Goal: Use online tool/utility: Use online tool/utility

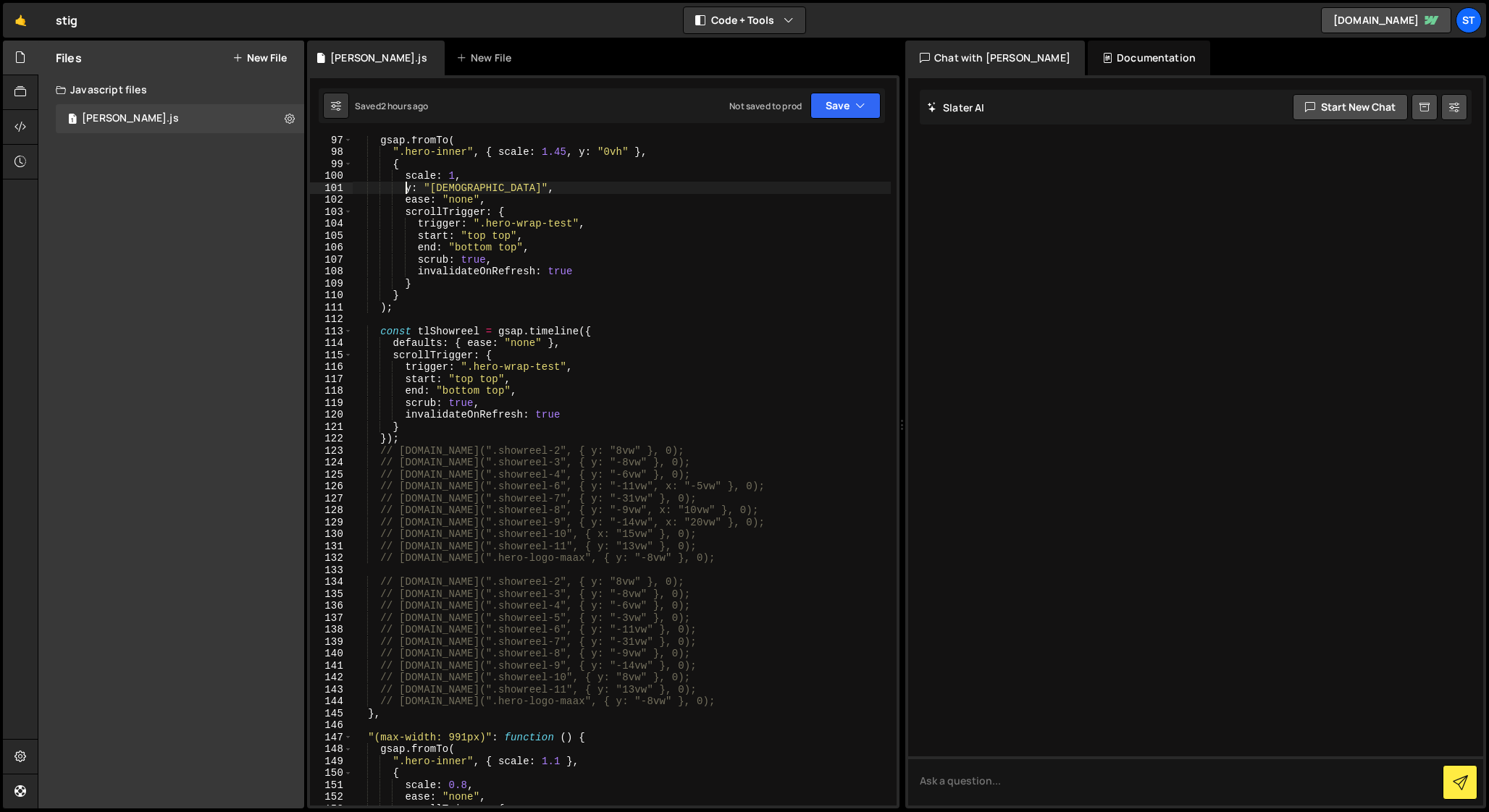
scroll to position [1166, 0]
click at [464, 780] on div "gsap . fromTo ( ".hero-inner" , { scale : 1.45 , y : "0vh" } , { scale : 1 , y …" at bounding box center [621, 475] width 538 height 694
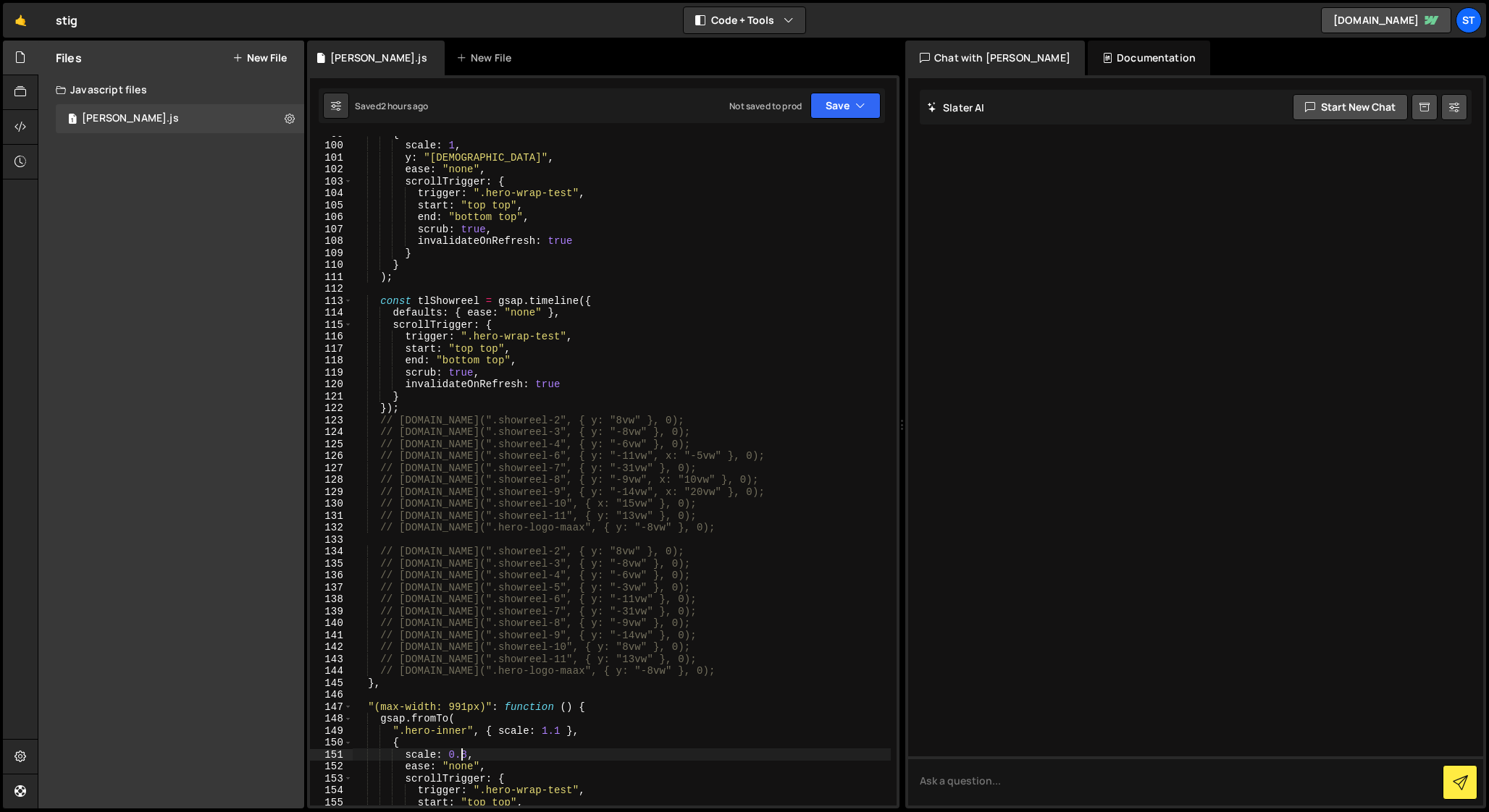
scroll to position [1194, 0]
click at [462, 748] on div "{ scale : 1 , y : "5vh" , ease : "none" , scrollTrigger : { trigger : ".hero-wr…" at bounding box center [621, 472] width 538 height 694
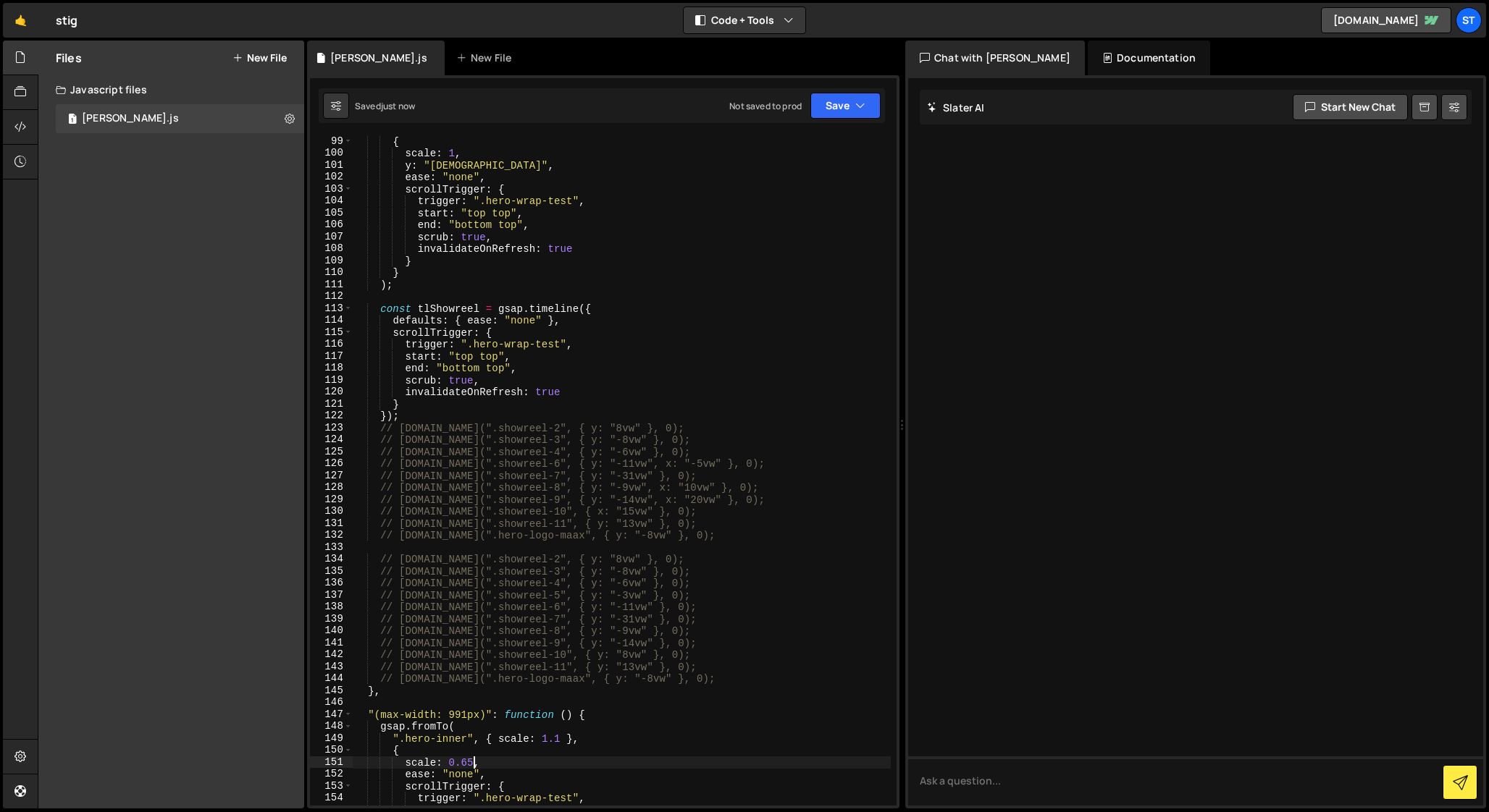
scroll to position [1183, 0]
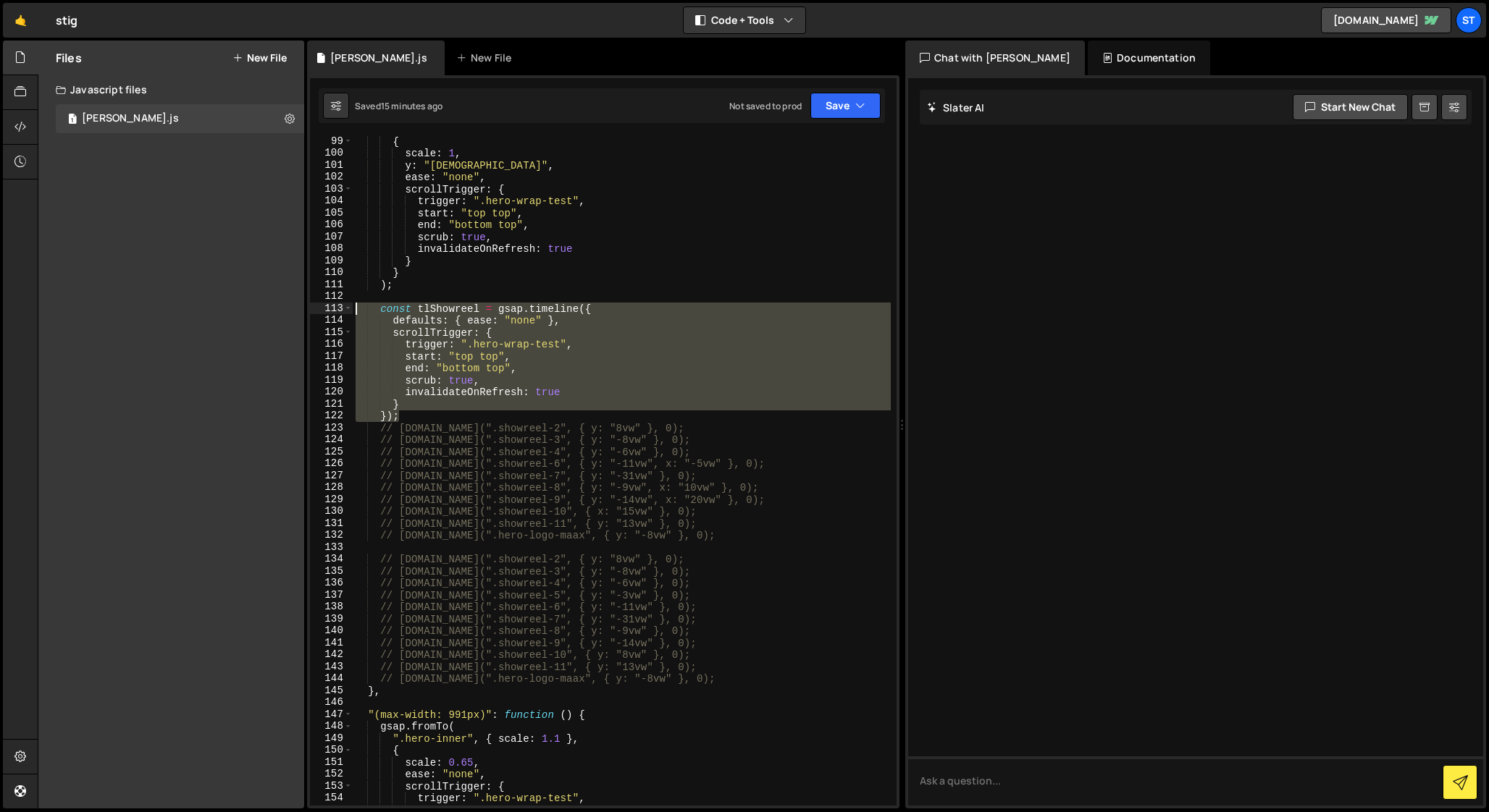
drag, startPoint x: 405, startPoint y: 415, endPoint x: 293, endPoint y: 307, distance: 155.6
click at [293, 307] on div "Files New File Javascript files 1 [PERSON_NAME].js 0 CSS files Copy share link …" at bounding box center [763, 425] width 1451 height 769
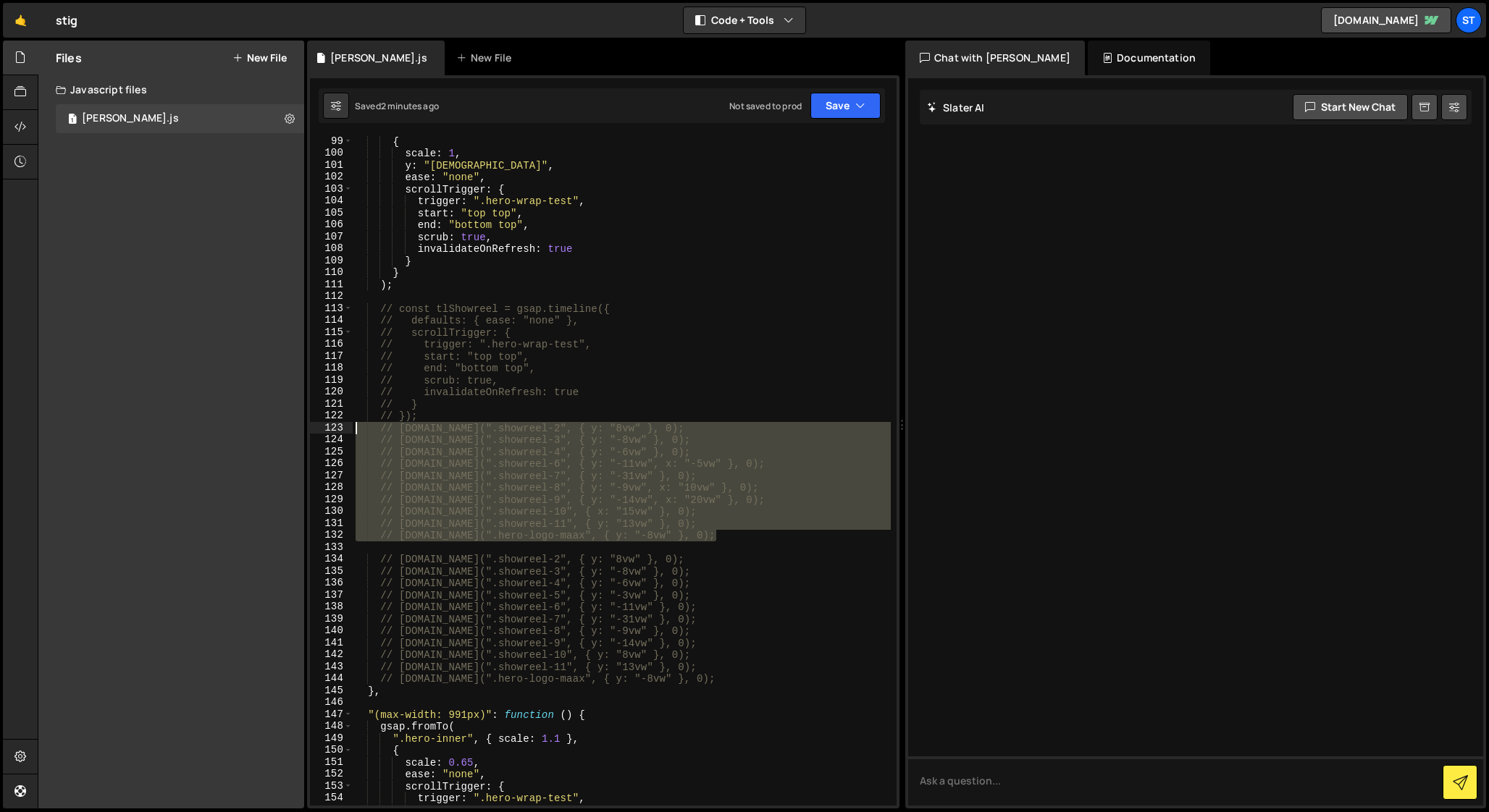
drag, startPoint x: 723, startPoint y: 533, endPoint x: 316, endPoint y: 432, distance: 419.3
click at [316, 432] on div "// const tlShowreel = gsap.timeline({ 99 100 101 102 103 104 105 106 107 108 10…" at bounding box center [602, 470] width 586 height 670
type textarea "// [DOMAIN_NAME](".showreel-2", { y: "8vw" }, 0); // [DOMAIN_NAME](".showreel-3…"
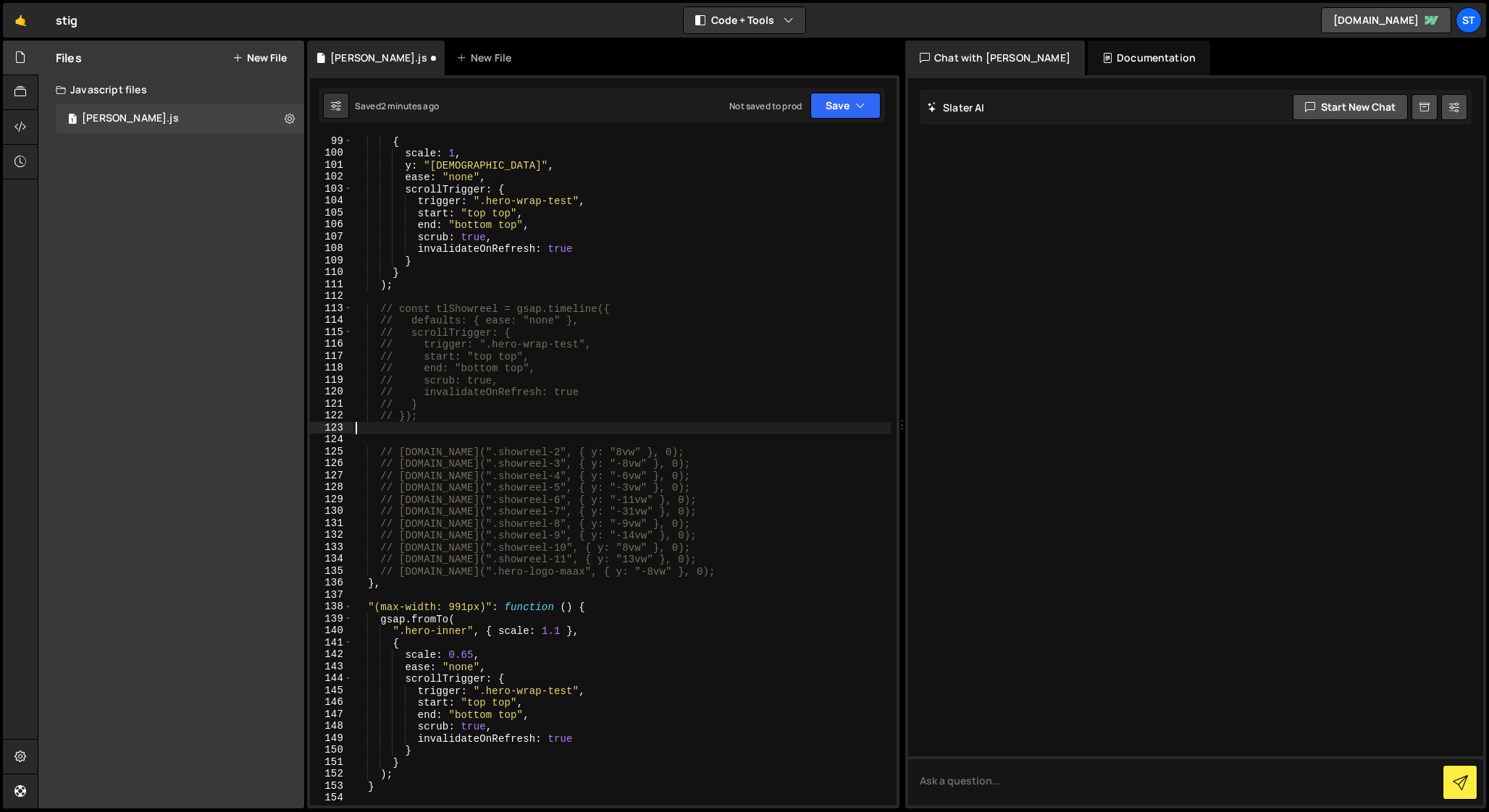
scroll to position [0, 0]
type textarea "// });"
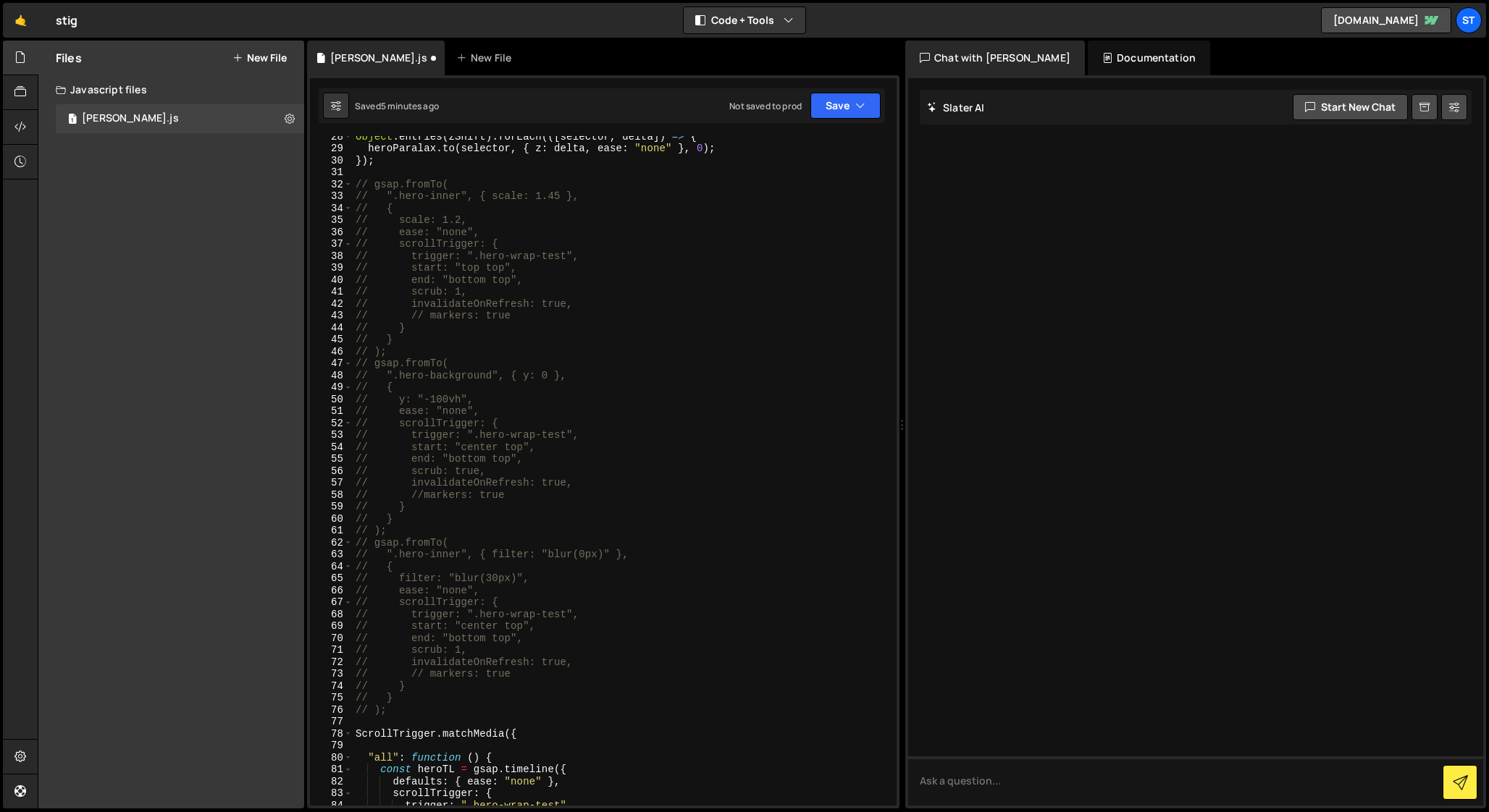
scroll to position [327, 0]
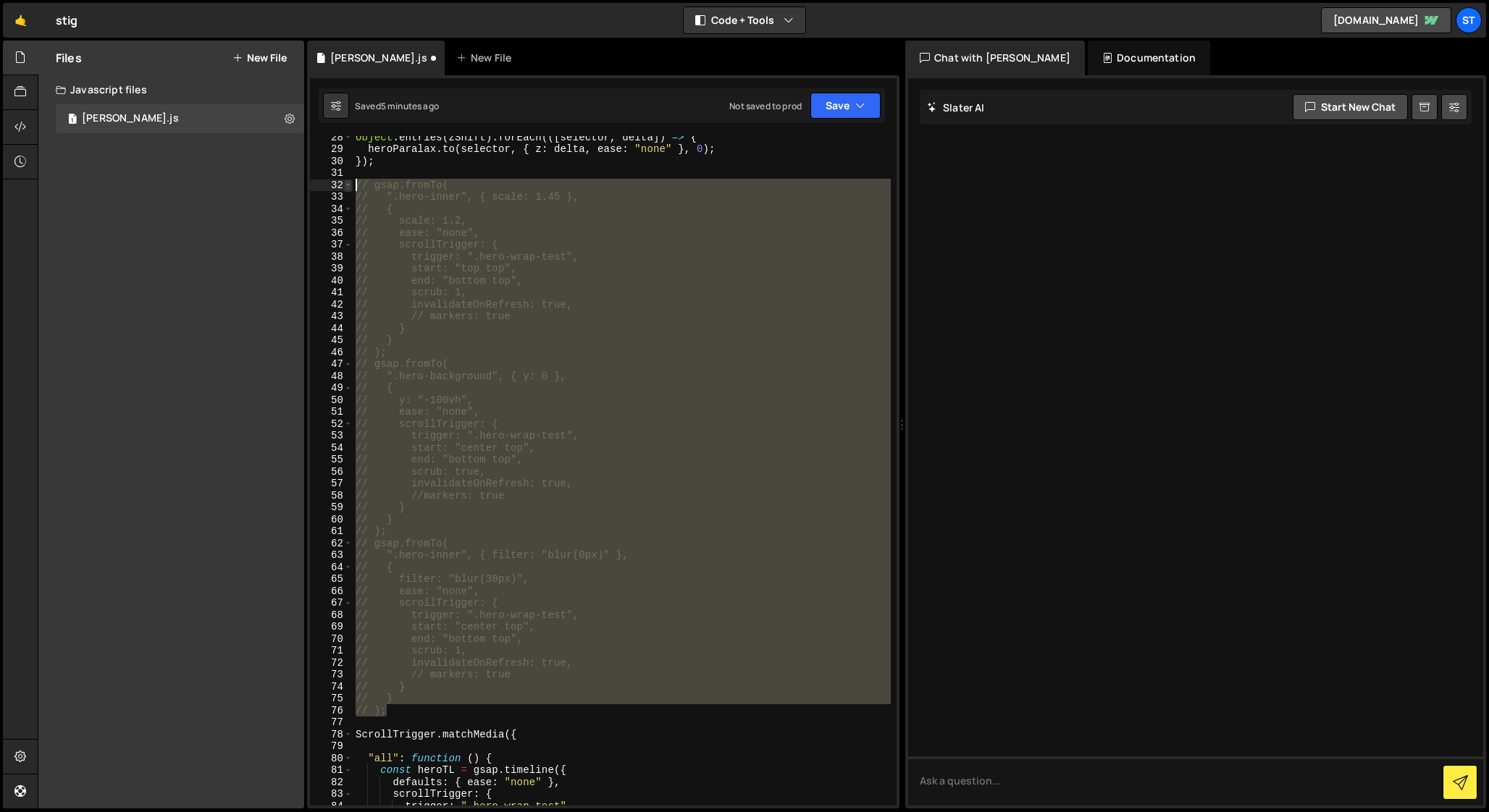
drag, startPoint x: 394, startPoint y: 712, endPoint x: 345, endPoint y: 181, distance: 533.3
click at [345, 181] on div "// }); 28 29 30 31 32 33 34 35 36 37 38 39 40 41 42 43 44 45 46 47 48 49 50 51 …" at bounding box center [602, 470] width 586 height 670
type textarea "// gsap.fromTo( // ".hero-inner", { scale: 1.45 },"
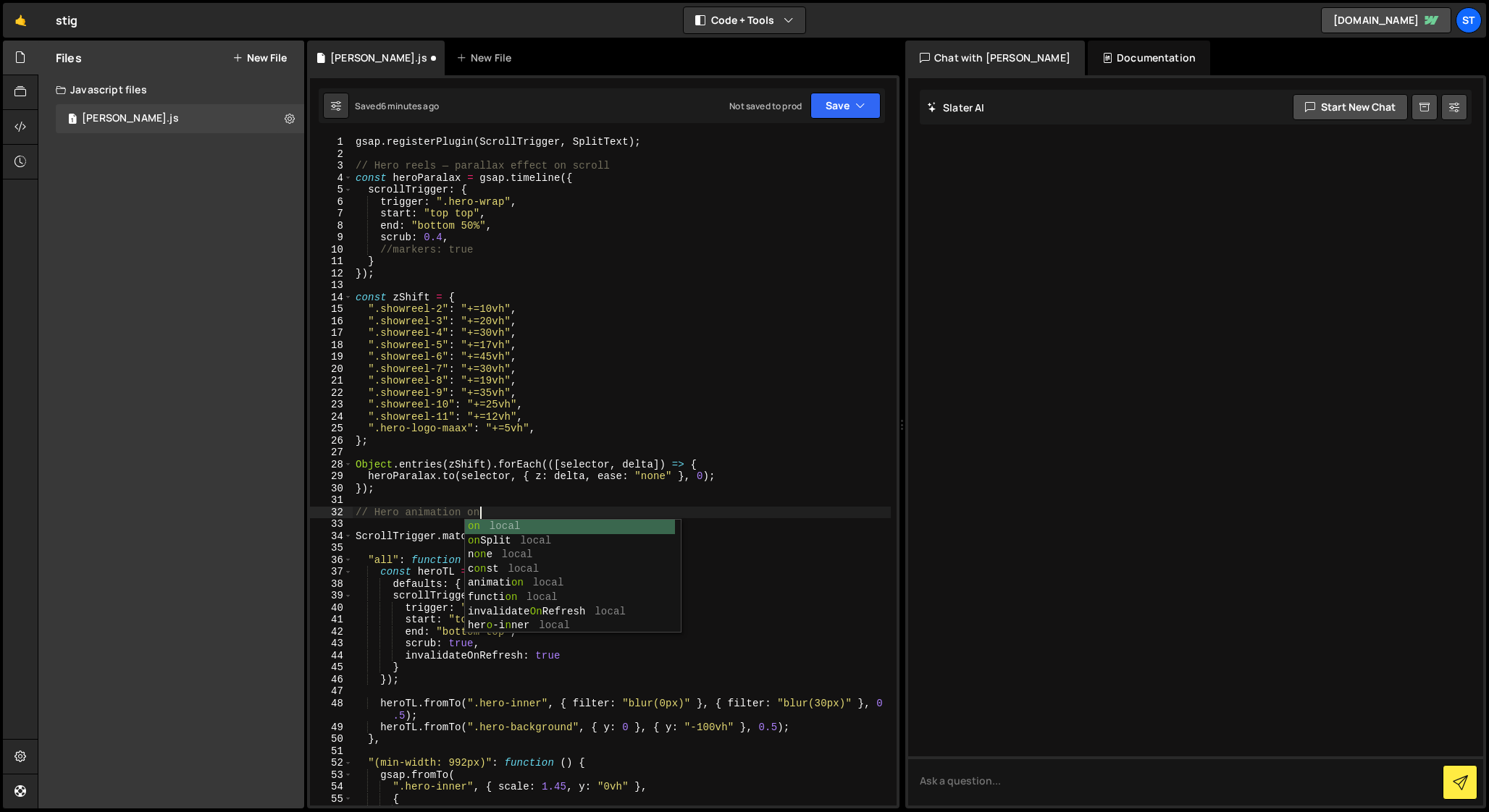
scroll to position [0, 8]
type textarea "// Hero animation on scroll"
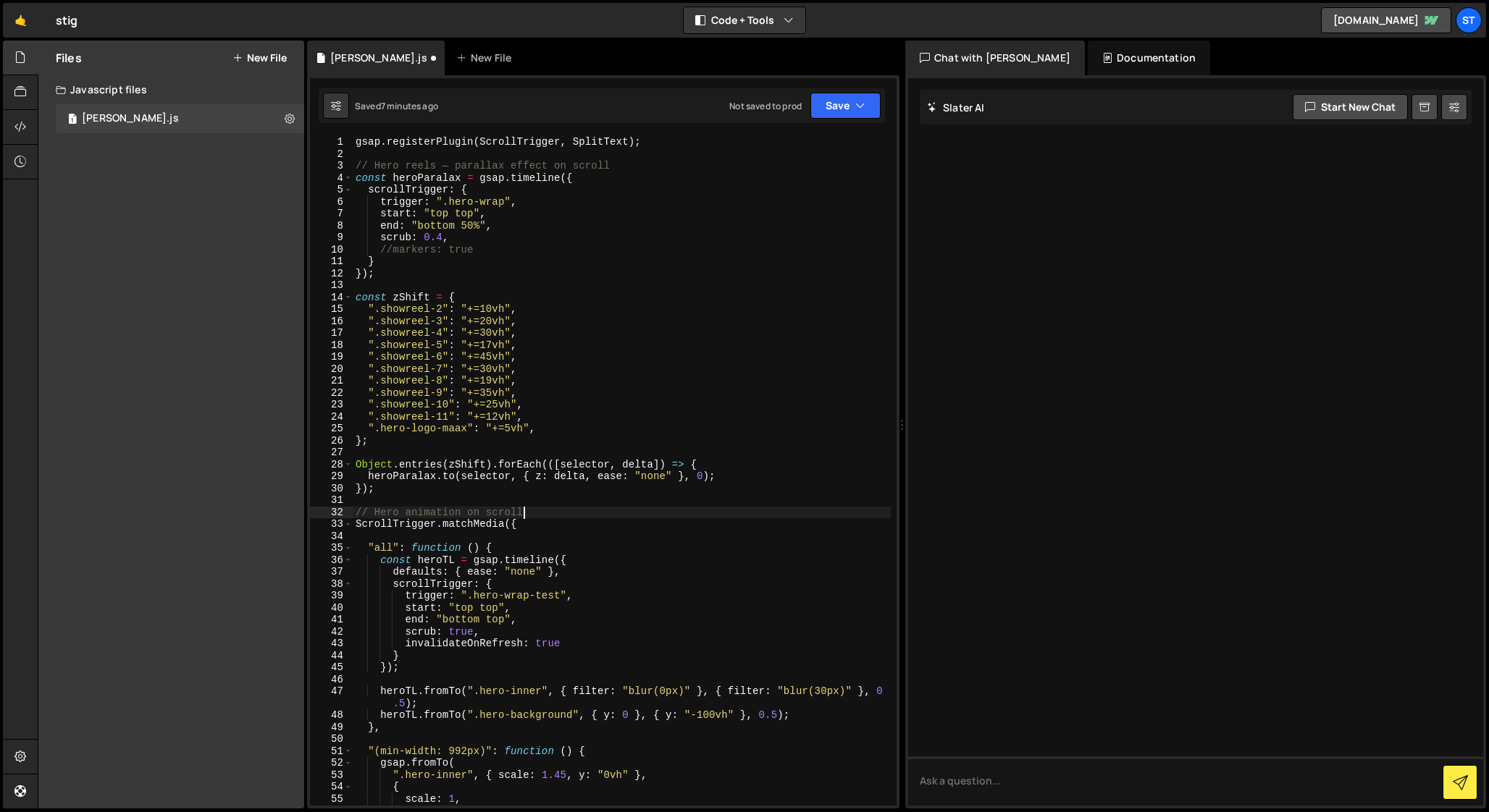
click at [398, 513] on div "gsap . registerPlugin ( ScrollTrigger , SplitText ) ; // Hero reels — parallax …" at bounding box center [621, 483] width 538 height 694
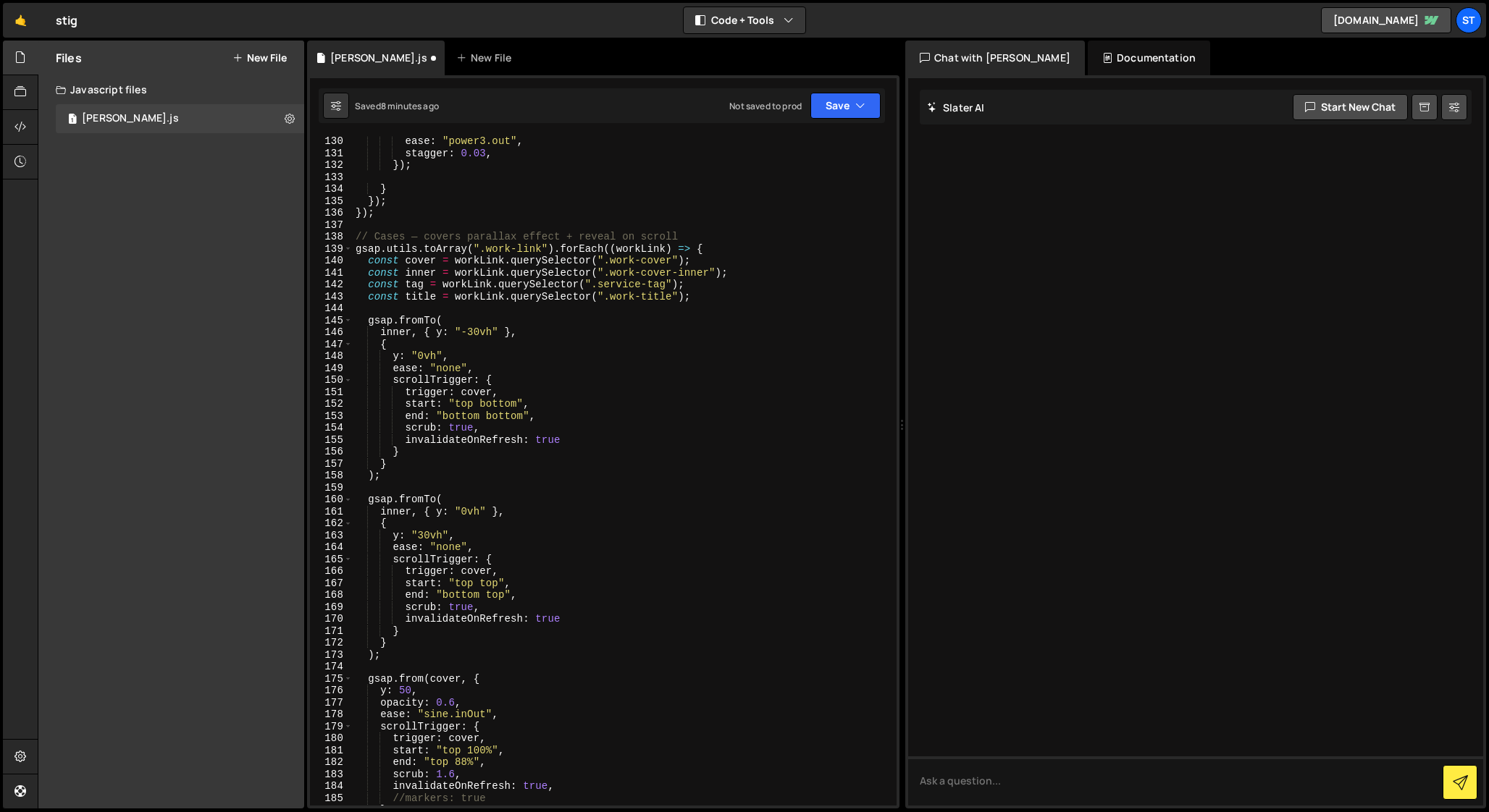
scroll to position [1560, 0]
click at [545, 507] on div "ease : "power3.out" , stagger : 0.03 , }) ; } }) ; }) ; // Cases — covers paral…" at bounding box center [621, 476] width 538 height 694
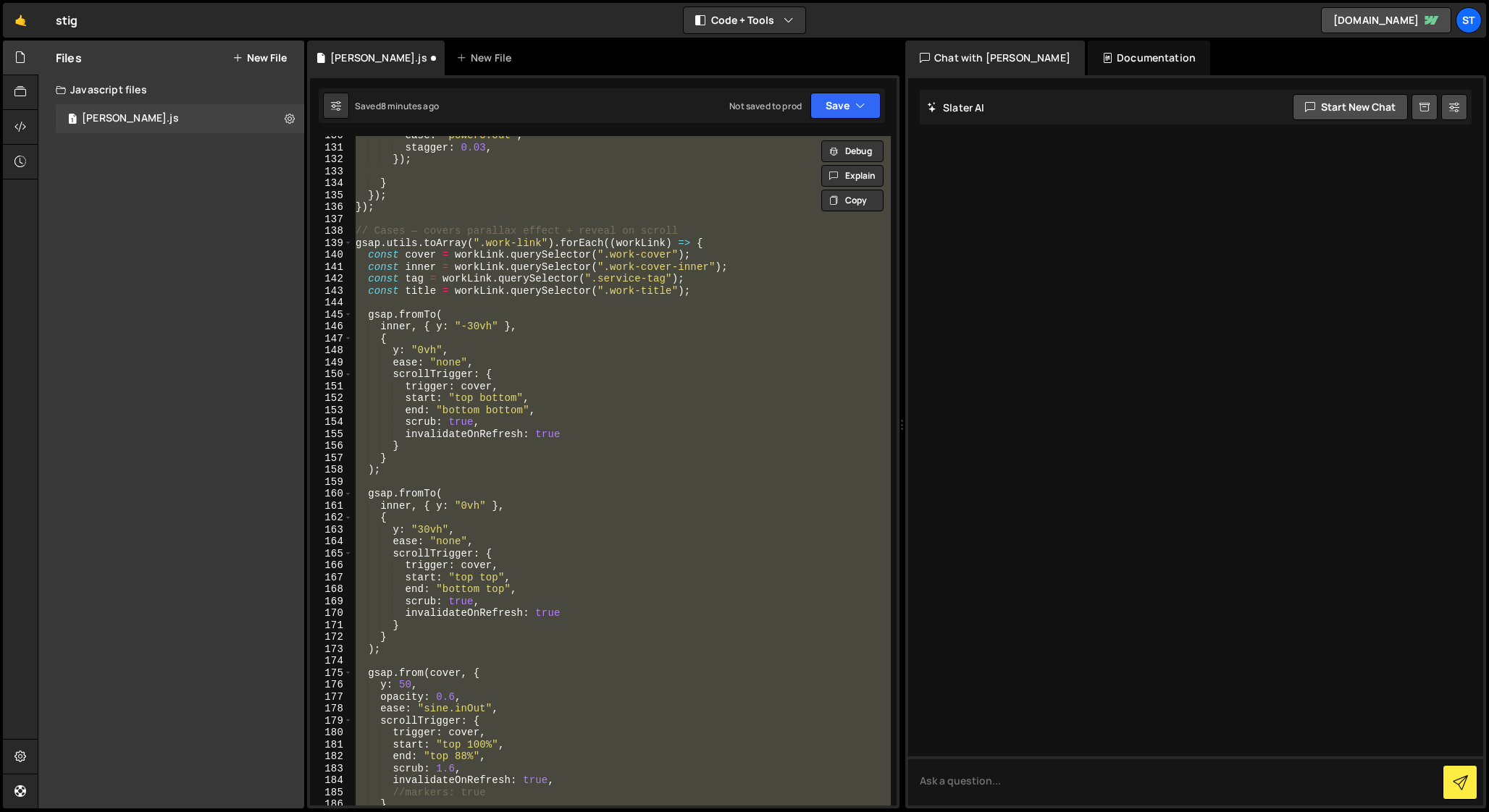
click at [529, 364] on div "ease : "power3.out" , stagger : 0.03 , }) ; } }) ; }) ; // Cases — covers paral…" at bounding box center [621, 470] width 538 height 670
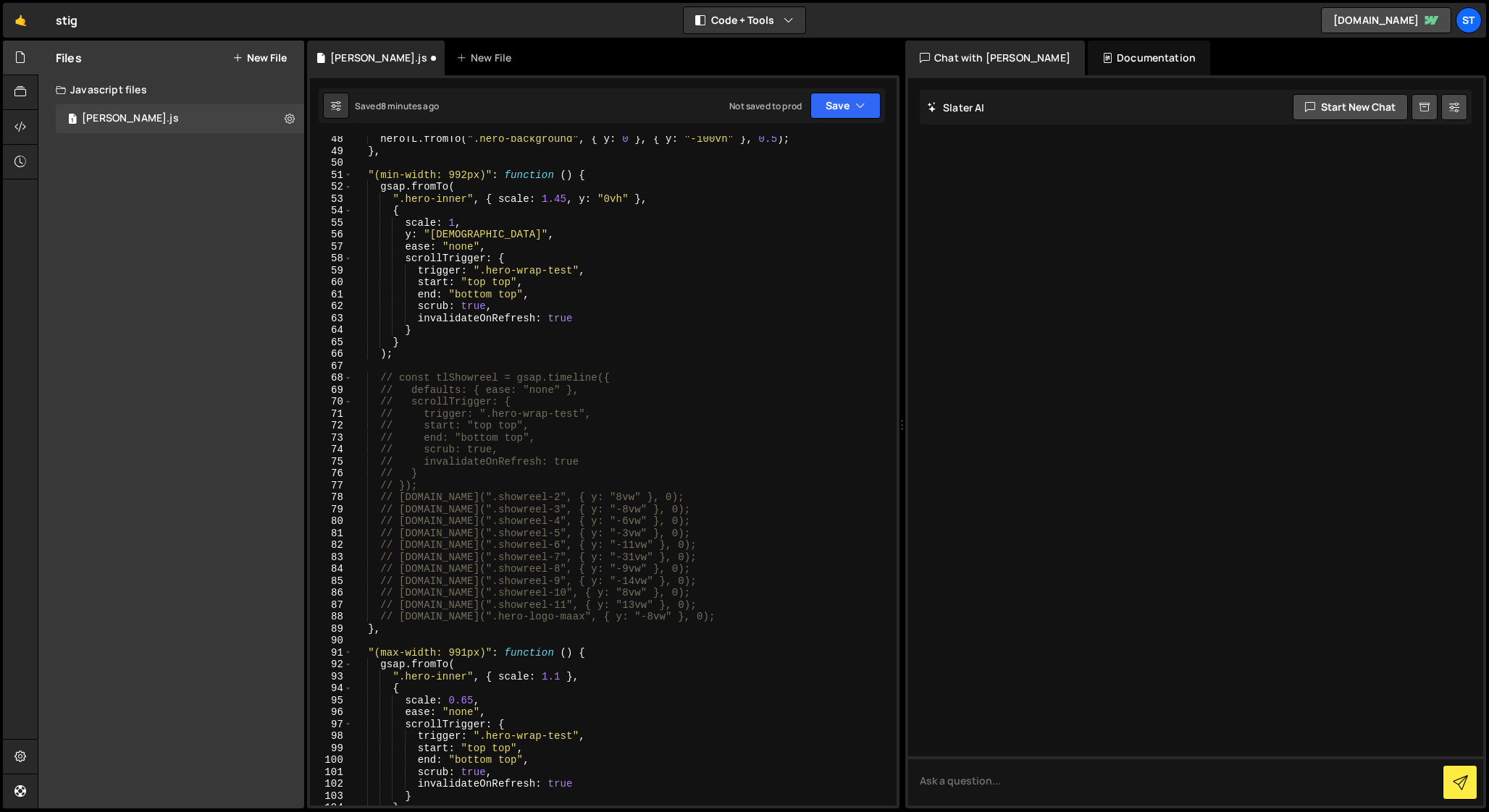
scroll to position [552, 0]
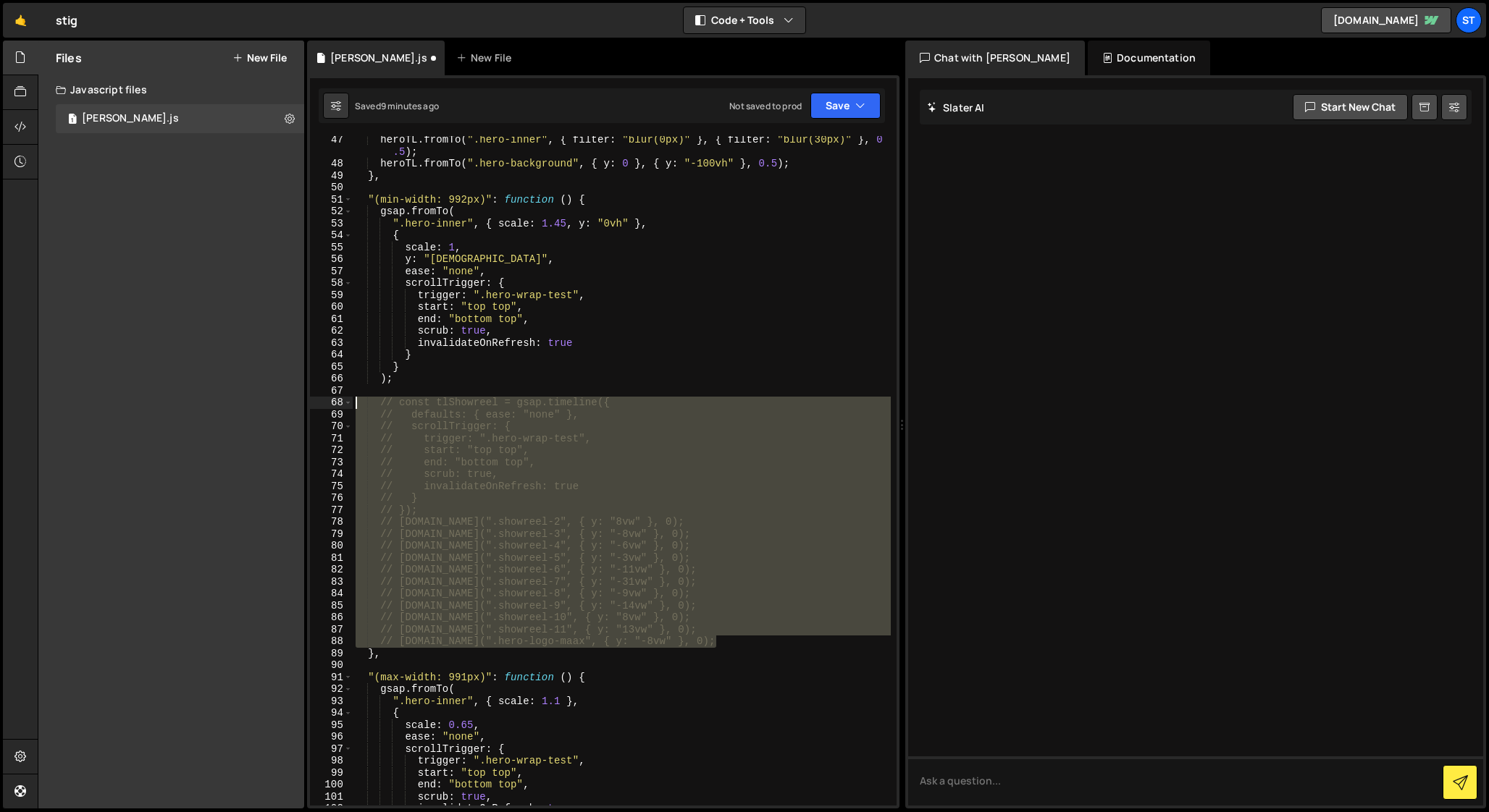
drag, startPoint x: 721, startPoint y: 640, endPoint x: 334, endPoint y: 398, distance: 456.4
click at [334, 398] on div "ease: "none", 47 48 49 50 51 52 53 54 55 56 57 58 59 60 61 62 63 64 65 66 67 68…" at bounding box center [602, 470] width 586 height 670
type textarea "// const tlShowreel = gsap.timeline({ // defaults: { ease: "none" },"
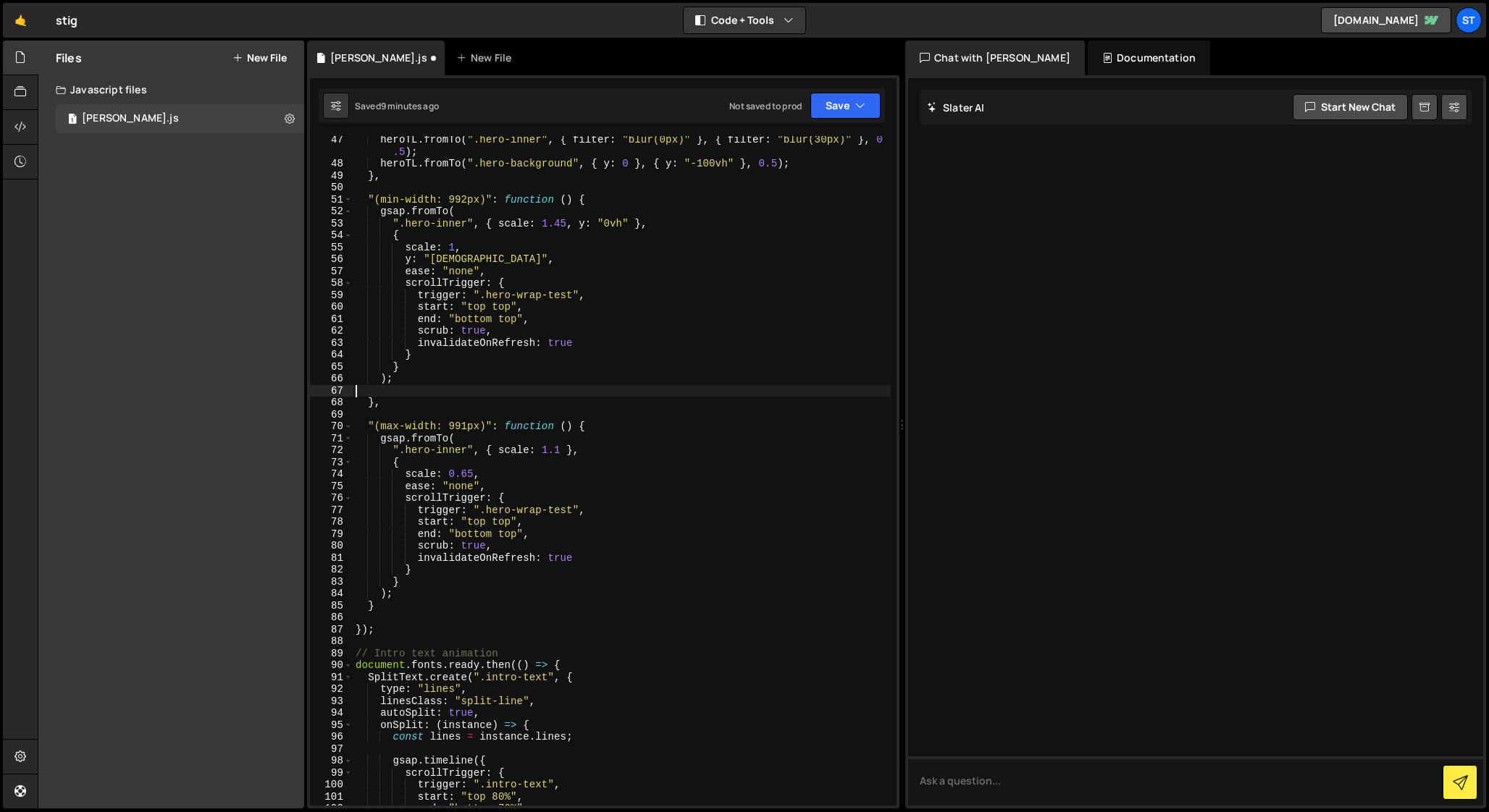
type textarea ");"
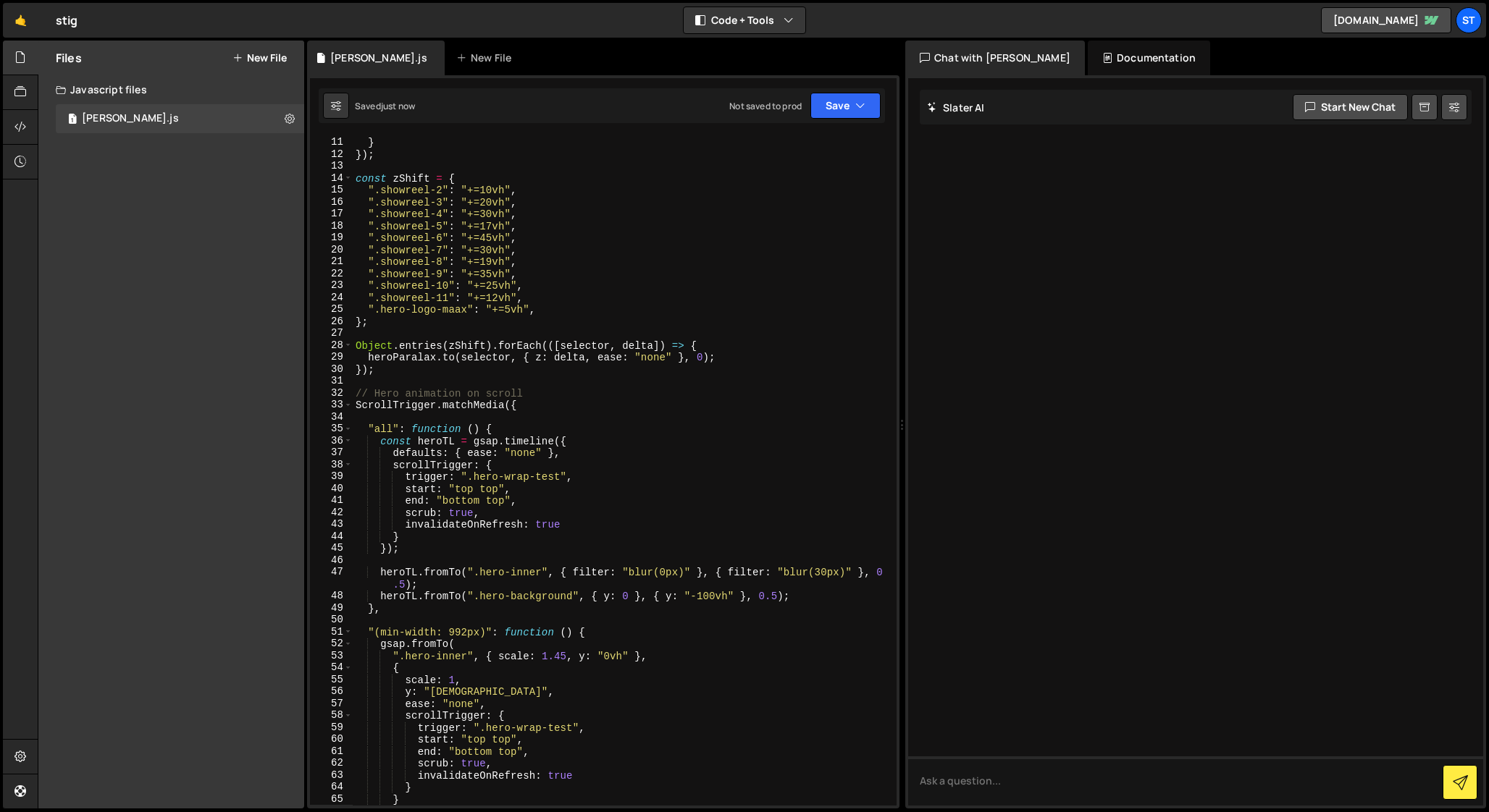
scroll to position [0, 0]
